Goal: Task Accomplishment & Management: Complete application form

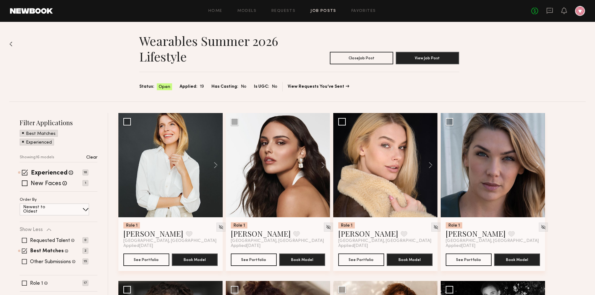
click at [316, 10] on link "Job Posts" at bounding box center [323, 11] width 26 height 4
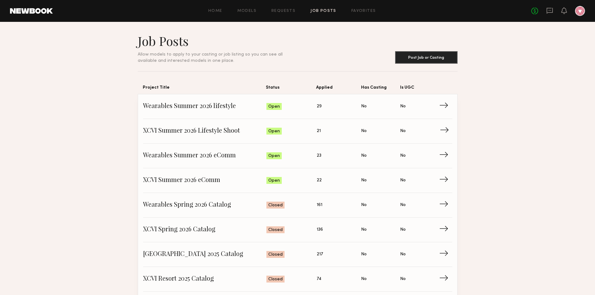
click at [180, 129] on span "XCVI Summer 2026 Lifestyle Shoot" at bounding box center [205, 130] width 124 height 9
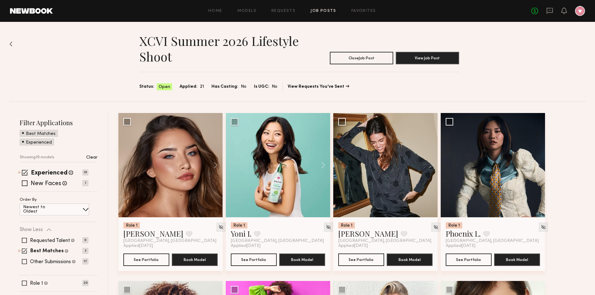
click at [333, 12] on link "Job Posts" at bounding box center [323, 11] width 26 height 4
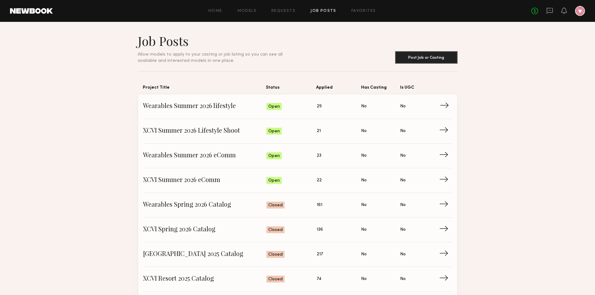
click at [169, 103] on span "Wearables Summer 2026 lifestyle" at bounding box center [205, 106] width 124 height 9
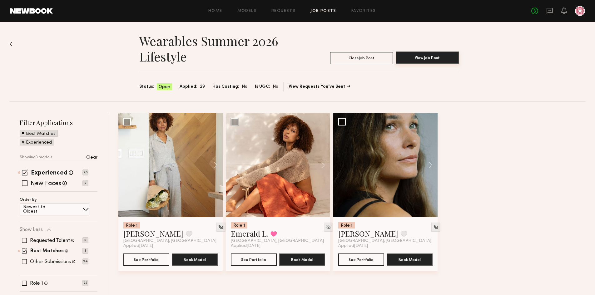
click at [426, 63] on button "View Job Post" at bounding box center [427, 58] width 63 height 12
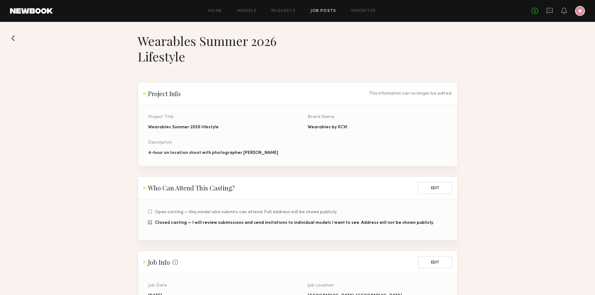
click at [317, 7] on div "Home Models Requests Job Posts Favorites Sign Out No fees up to $5,000" at bounding box center [319, 11] width 532 height 10
click at [319, 10] on link "Job Posts" at bounding box center [323, 11] width 26 height 4
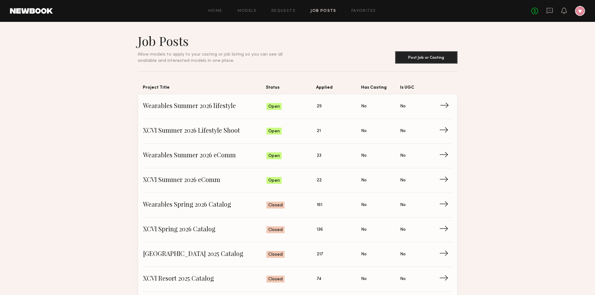
click at [181, 110] on link "Wearables Summer 2026 lifestyle Status: Open Applied: 29 Has Casting: No Is UGC…" at bounding box center [297, 106] width 309 height 25
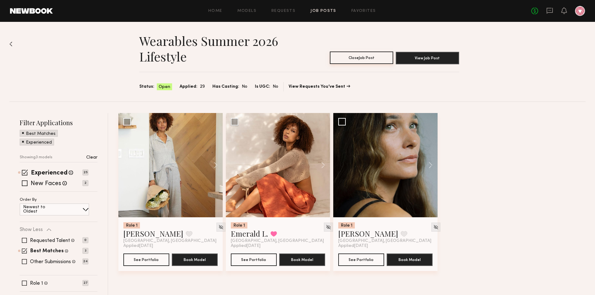
click at [381, 59] on button "Close Job Post" at bounding box center [361, 58] width 63 height 12
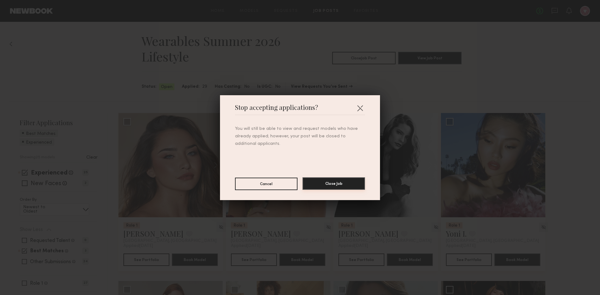
click at [331, 184] on button "Close Job" at bounding box center [333, 183] width 62 height 12
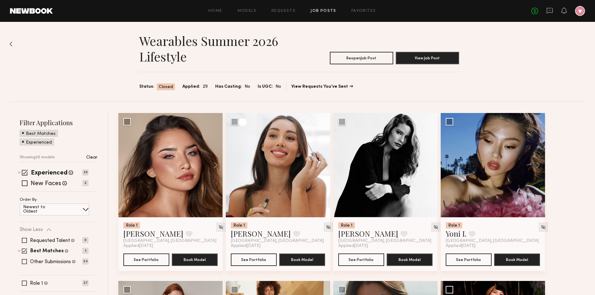
click at [316, 7] on div "Home Models Requests Job Posts Favorites Sign Out No fees up to $5,000" at bounding box center [319, 11] width 532 height 10
click at [323, 9] on link "Job Posts" at bounding box center [323, 11] width 26 height 4
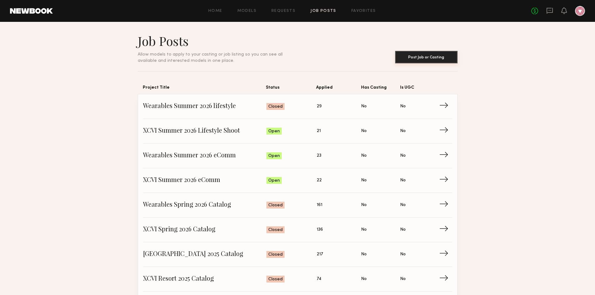
click at [432, 56] on button "Post Job or Casting" at bounding box center [426, 57] width 62 height 12
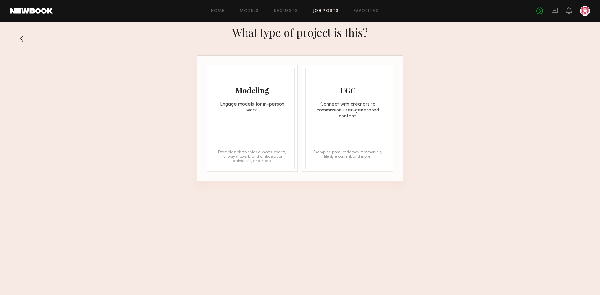
click at [283, 125] on div "Modeling Engage models for in-person work. Examples: photo / video shoots, even…" at bounding box center [252, 119] width 85 height 102
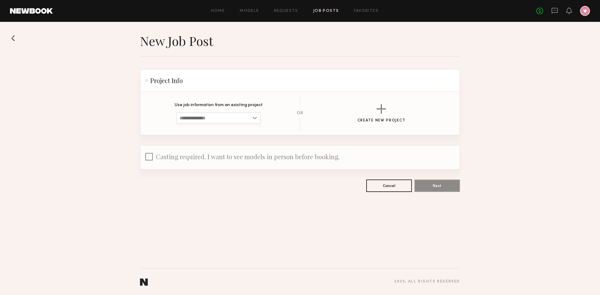
click at [250, 118] on input at bounding box center [218, 117] width 84 height 11
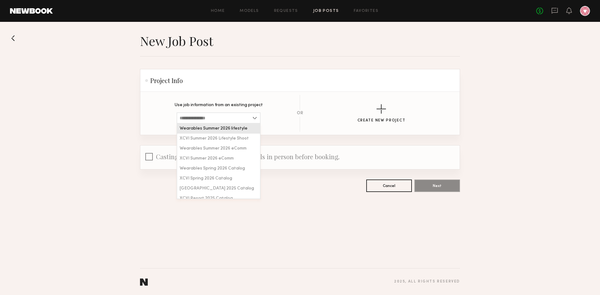
click at [234, 130] on span "Wearables Summer 2026 lifestyle" at bounding box center [214, 128] width 68 height 4
type input "**********"
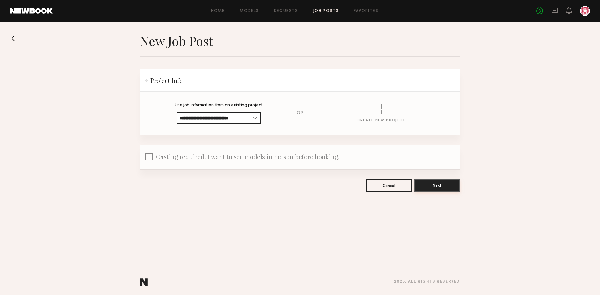
click at [445, 186] on button "Next" at bounding box center [437, 185] width 46 height 12
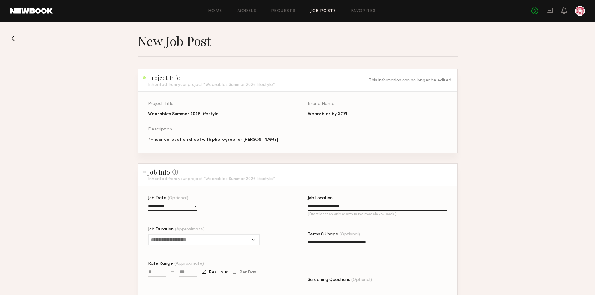
click at [333, 208] on input "**********" at bounding box center [378, 207] width 140 height 7
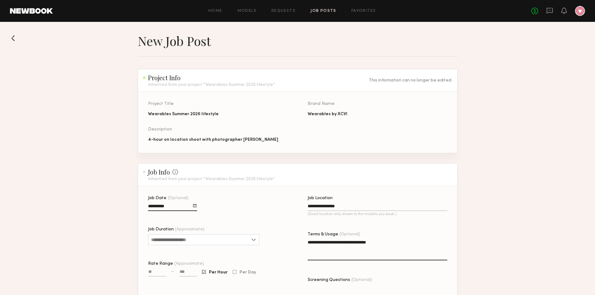
click at [333, 208] on input "**********" at bounding box center [378, 207] width 140 height 7
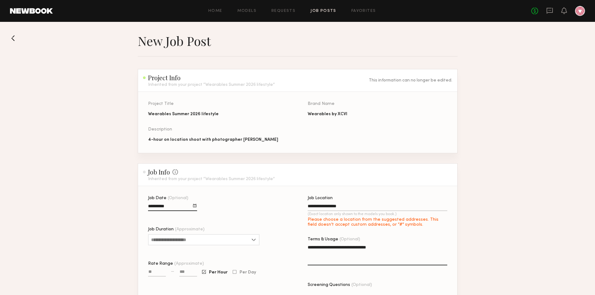
type input "**********"
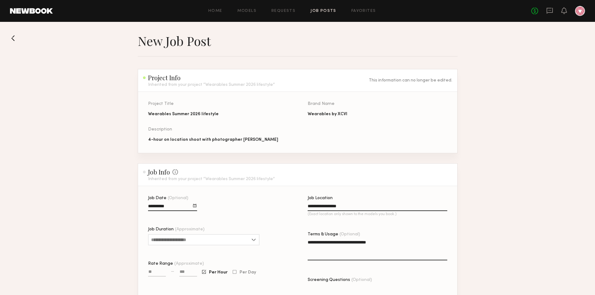
click at [559, 200] on section "**********" at bounding box center [297, 241] width 595 height 416
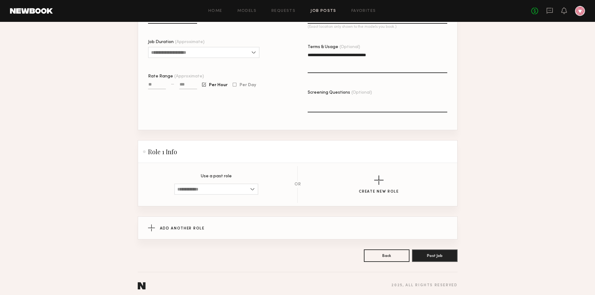
scroll to position [196, 0]
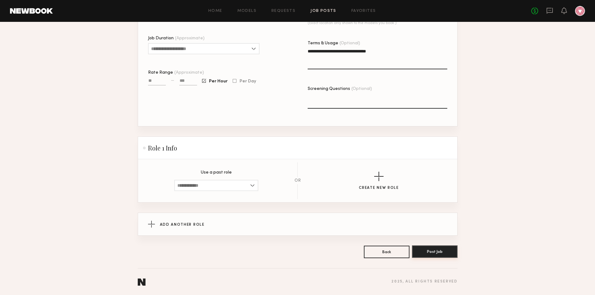
click at [450, 254] on button "Post Job" at bounding box center [435, 251] width 46 height 12
click at [196, 47] on input "Job Duration (Approximate)" at bounding box center [203, 48] width 111 height 11
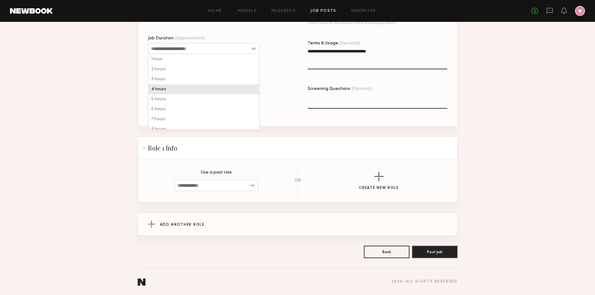
click at [176, 90] on div "4 hours" at bounding box center [204, 89] width 110 height 10
type input "*******"
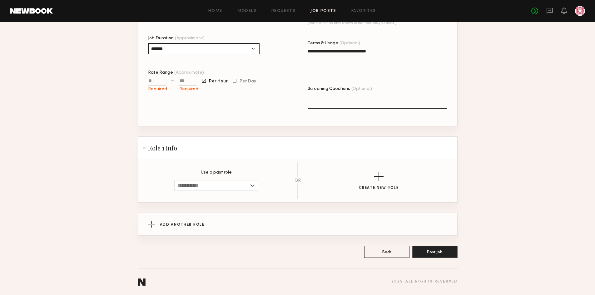
click at [159, 78] on input "Rate Range (Approximate)" at bounding box center [157, 81] width 18 height 7
type input "****"
click at [508, 96] on section "**********" at bounding box center [297, 50] width 595 height 416
click at [440, 247] on button "Post Job" at bounding box center [435, 251] width 46 height 12
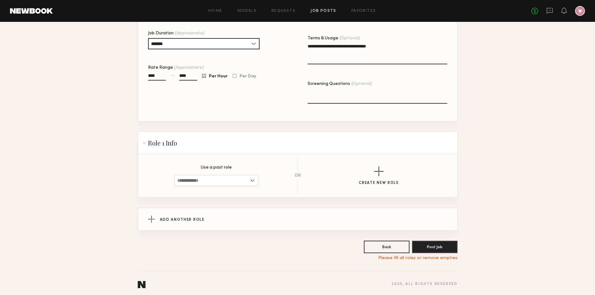
click at [211, 186] on input at bounding box center [216, 180] width 84 height 11
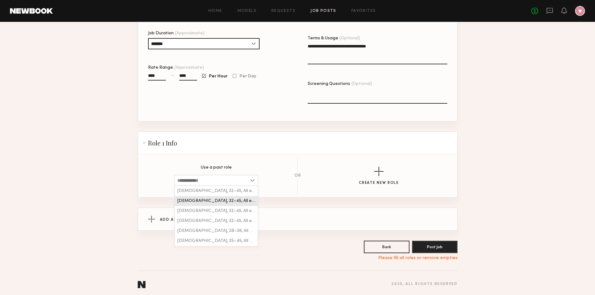
click at [197, 203] on div "Female, 32–45, All ethnicities" at bounding box center [216, 201] width 83 height 10
type input "**********"
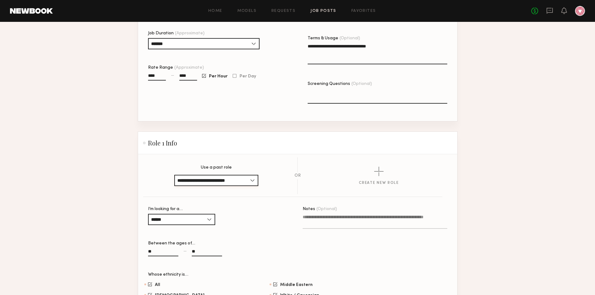
click at [196, 186] on input "**********" at bounding box center [216, 180] width 84 height 11
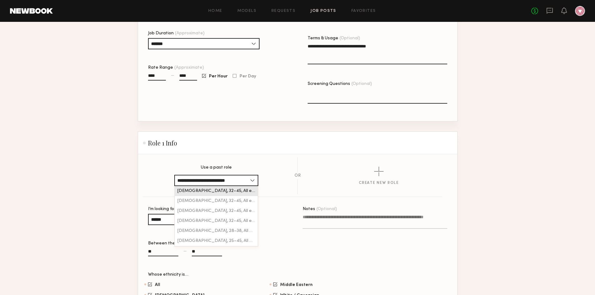
drag, startPoint x: 196, startPoint y: 198, endPoint x: 204, endPoint y: 201, distance: 7.9
click at [196, 193] on span "Female, 32–45, All ethnicities" at bounding box center [216, 191] width 78 height 4
type input "***"
type input "****"
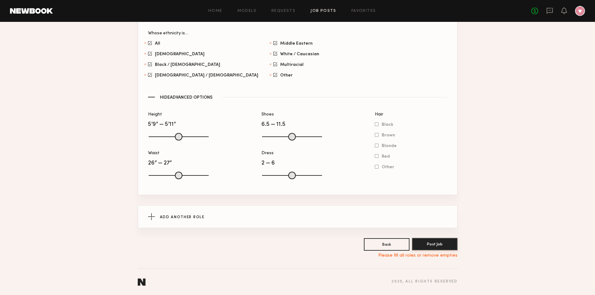
click at [429, 246] on button "Post Job" at bounding box center [435, 244] width 46 height 12
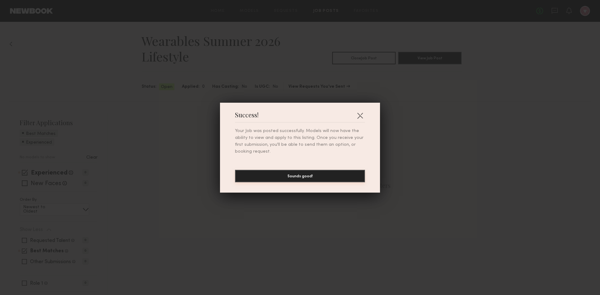
click at [299, 171] on button "Sounds good!" at bounding box center [300, 176] width 130 height 12
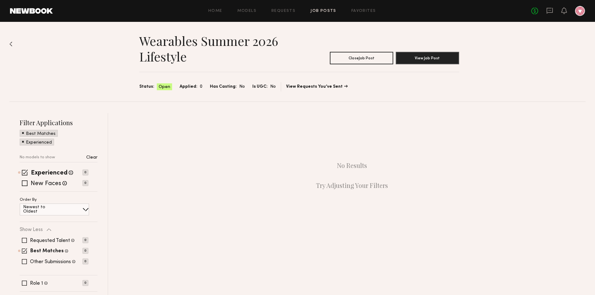
click at [331, 11] on link "Job Posts" at bounding box center [323, 11] width 26 height 4
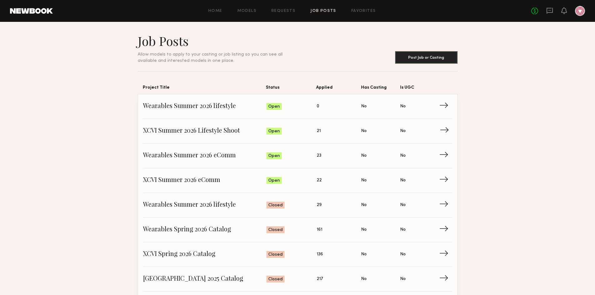
click at [208, 126] on span "XCVI Summer 2026 Lifestyle Shoot" at bounding box center [205, 130] width 124 height 9
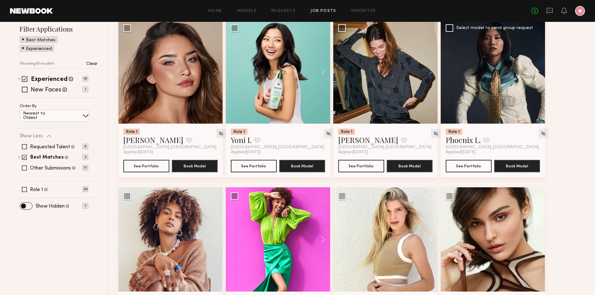
scroll to position [156, 0]
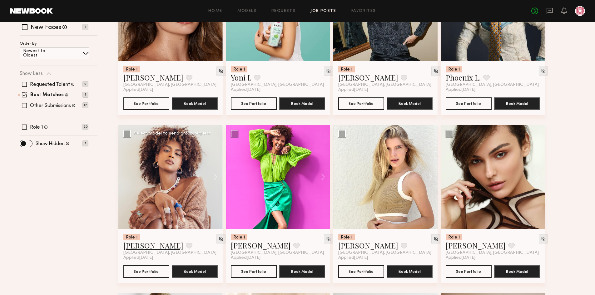
click at [130, 247] on link "Monica M." at bounding box center [153, 245] width 60 height 10
click at [311, 202] on button at bounding box center [320, 177] width 20 height 104
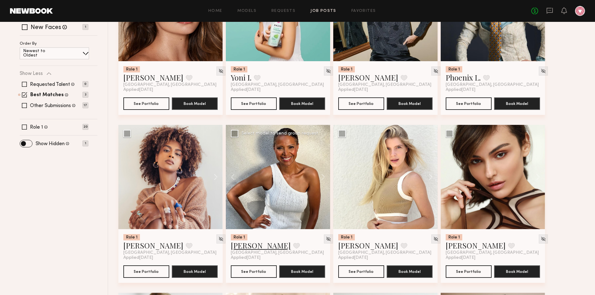
click at [239, 246] on link "Rose M." at bounding box center [261, 245] width 60 height 10
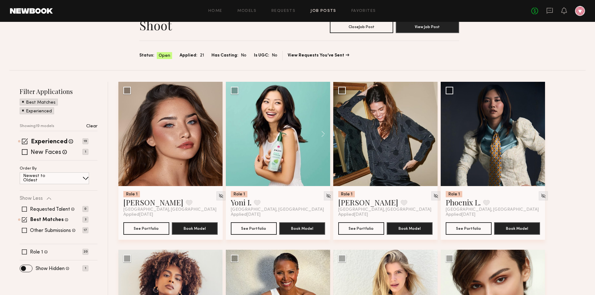
scroll to position [0, 0]
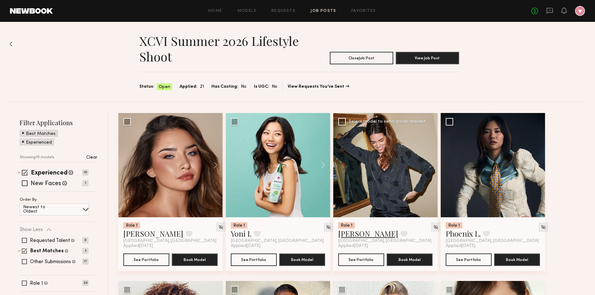
click at [363, 236] on link "Carrie A." at bounding box center [368, 234] width 60 height 10
click at [239, 237] on link "Yoni I." at bounding box center [241, 234] width 21 height 10
click at [128, 234] on link "Alexis B." at bounding box center [153, 234] width 60 height 10
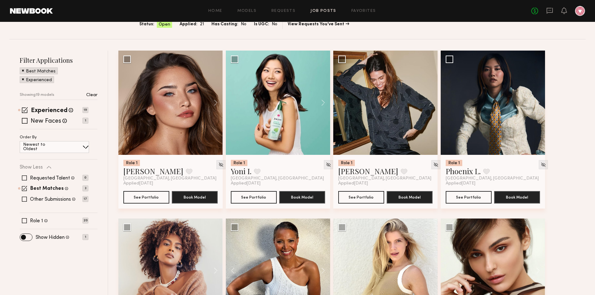
scroll to position [156, 0]
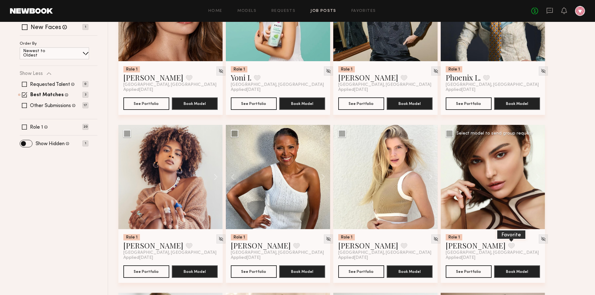
click at [508, 247] on button at bounding box center [511, 246] width 7 height 6
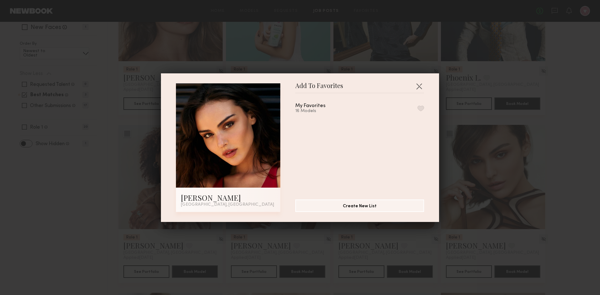
click at [417, 108] on button "button" at bounding box center [420, 109] width 7 height 6
click at [420, 84] on button "button" at bounding box center [419, 86] width 10 height 10
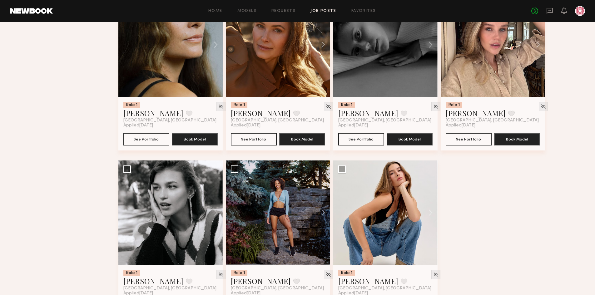
scroll to position [658, 0]
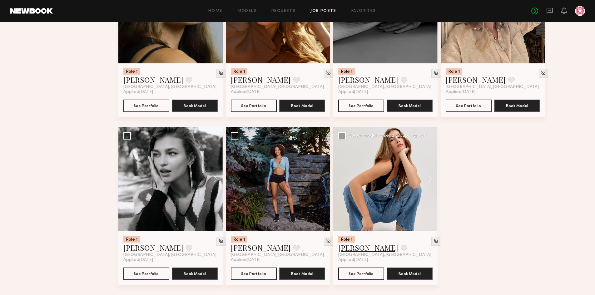
click at [368, 252] on link "Chelsey M." at bounding box center [368, 248] width 60 height 10
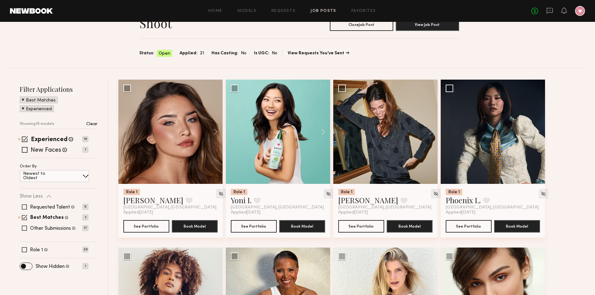
scroll to position [0, 0]
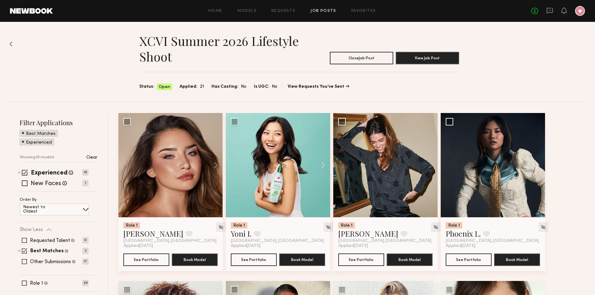
click at [326, 12] on link "Job Posts" at bounding box center [323, 11] width 26 height 4
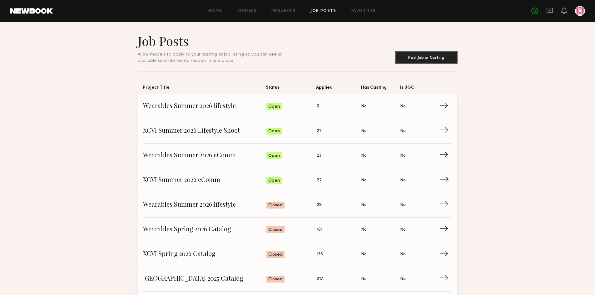
click at [168, 178] on span "XCVI Summer 2026 eComm" at bounding box center [205, 180] width 124 height 9
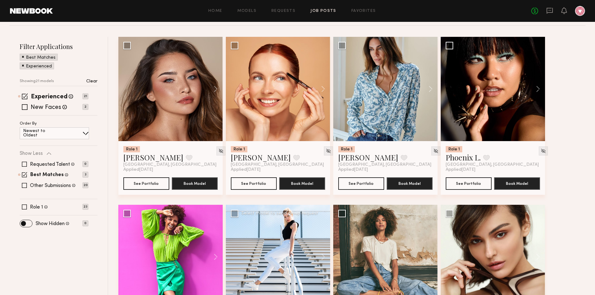
scroll to position [156, 0]
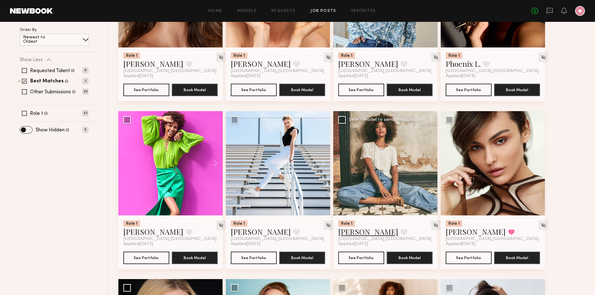
click at [354, 234] on link "Monica M." at bounding box center [368, 232] width 60 height 10
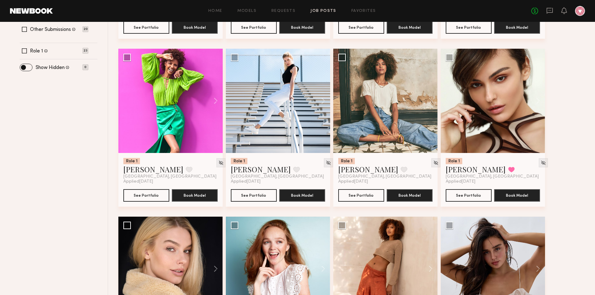
scroll to position [281, 0]
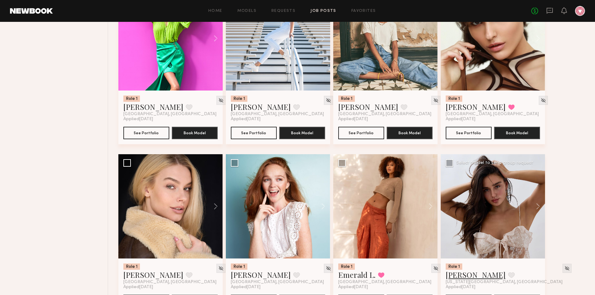
click at [459, 274] on link "Bella F." at bounding box center [476, 275] width 60 height 10
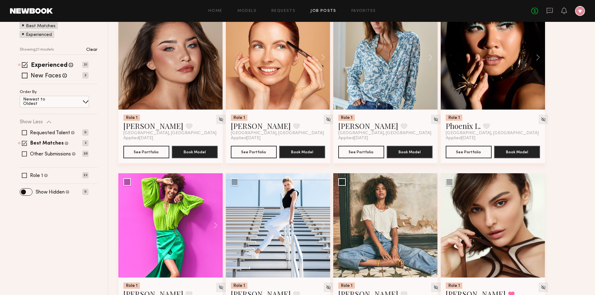
scroll to position [0, 0]
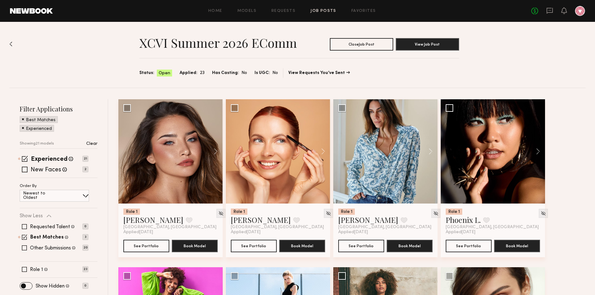
click at [326, 9] on link "Job Posts" at bounding box center [323, 11] width 26 height 4
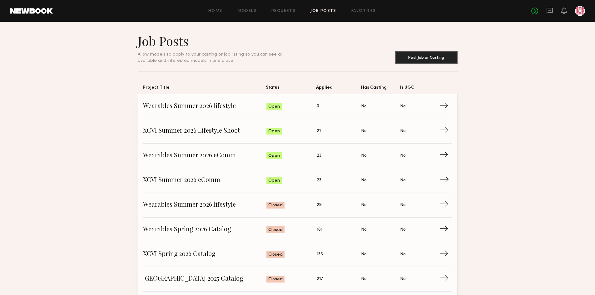
click at [198, 176] on span "XCVI Summer 2026 eComm" at bounding box center [205, 180] width 124 height 9
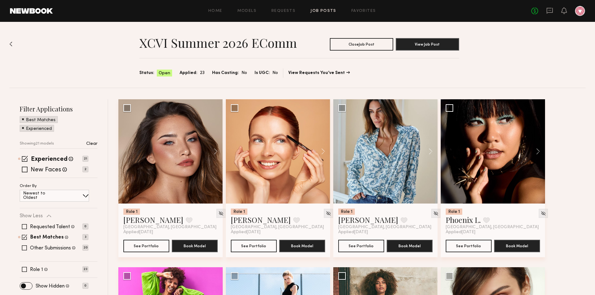
click at [322, 9] on link "Job Posts" at bounding box center [323, 11] width 26 height 4
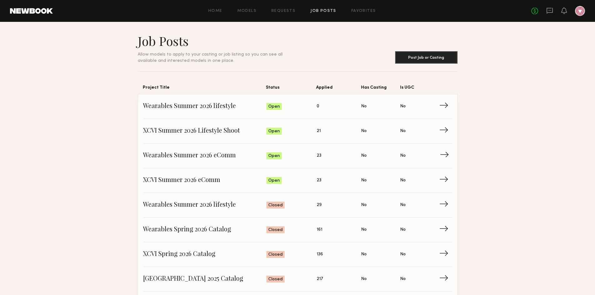
click at [200, 154] on span "Wearables Summer 2026 eComm" at bounding box center [205, 155] width 124 height 9
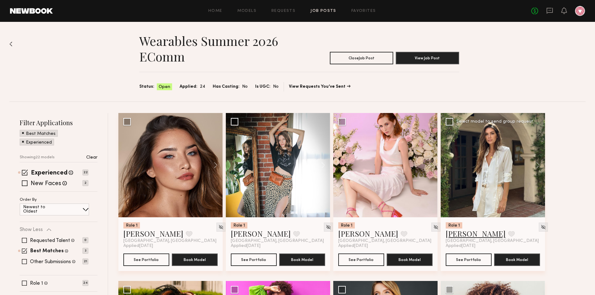
click at [463, 234] on link "Carrie A." at bounding box center [476, 234] width 60 height 10
click at [539, 229] on div at bounding box center [543, 227] width 9 height 9
click at [541, 228] on img at bounding box center [543, 227] width 5 height 5
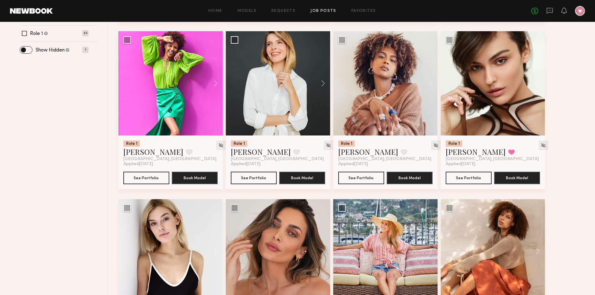
scroll to position [344, 0]
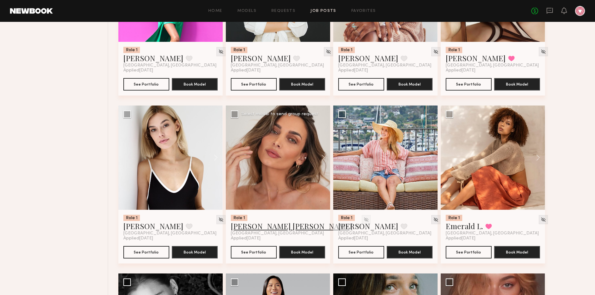
click at [249, 227] on link "Kacie Nicole M." at bounding box center [292, 226] width 122 height 10
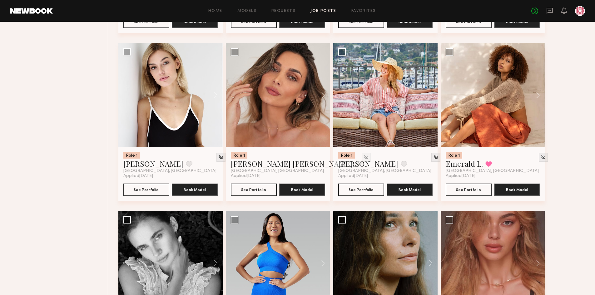
scroll to position [562, 0]
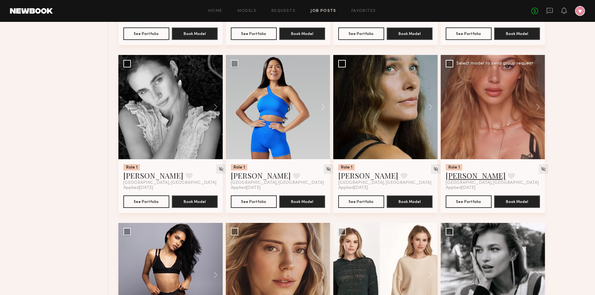
click at [455, 174] on link "Johanna C." at bounding box center [476, 176] width 60 height 10
click at [541, 168] on img at bounding box center [543, 168] width 5 height 5
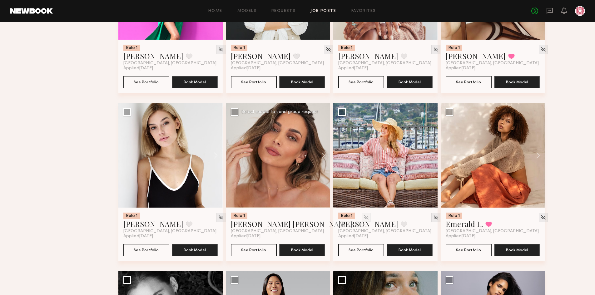
scroll to position [252, 0]
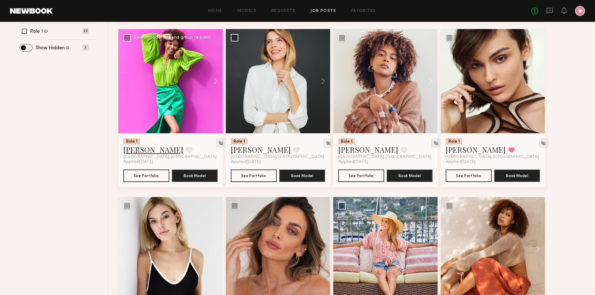
click at [131, 151] on link "Rose M." at bounding box center [153, 150] width 60 height 10
click at [321, 11] on link "Job Posts" at bounding box center [323, 11] width 26 height 4
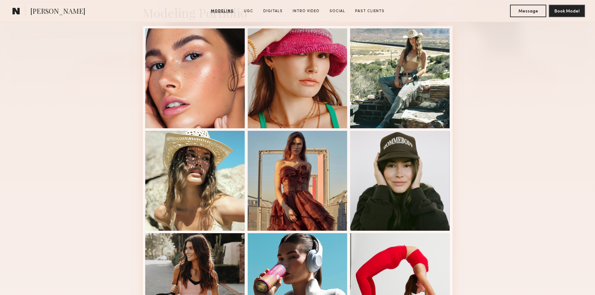
scroll to position [344, 0]
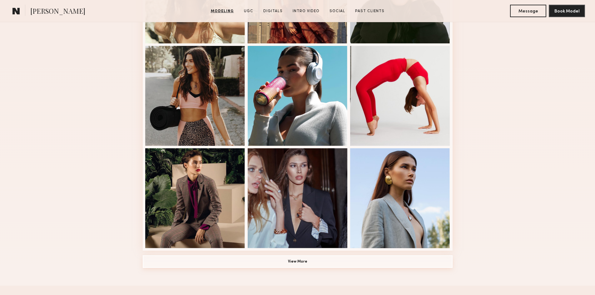
click at [301, 264] on button "View More" at bounding box center [298, 261] width 310 height 12
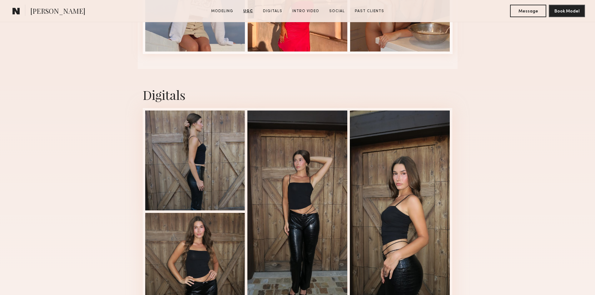
scroll to position [1905, 0]
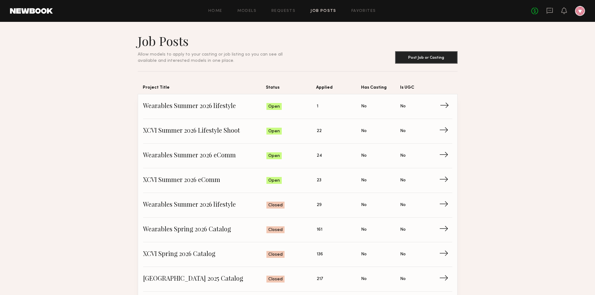
click at [185, 104] on span "Wearables Summer 2026 lifestyle" at bounding box center [205, 106] width 124 height 9
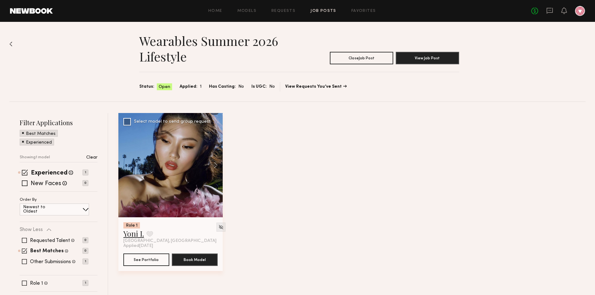
click at [132, 234] on link "Yoni I." at bounding box center [133, 234] width 21 height 10
click at [322, 12] on link "Job Posts" at bounding box center [323, 11] width 26 height 4
